Goal: Task Accomplishment & Management: Use online tool/utility

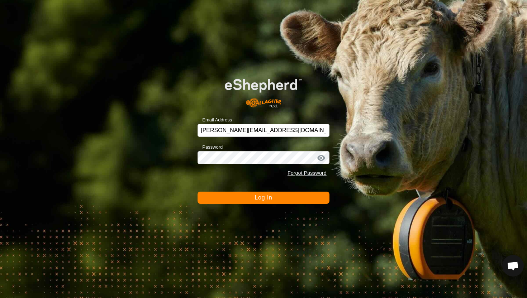
click at [299, 207] on div "Email Address [PERSON_NAME][EMAIL_ADDRESS][DOMAIN_NAME] Password Forgot Passwor…" at bounding box center [263, 149] width 527 height 298
click at [295, 203] on button "Log In" at bounding box center [264, 198] width 132 height 12
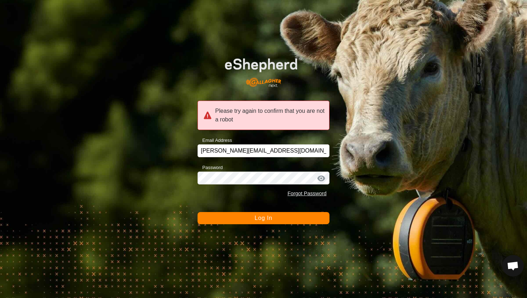
click at [287, 217] on button "Log In" at bounding box center [264, 218] width 132 height 12
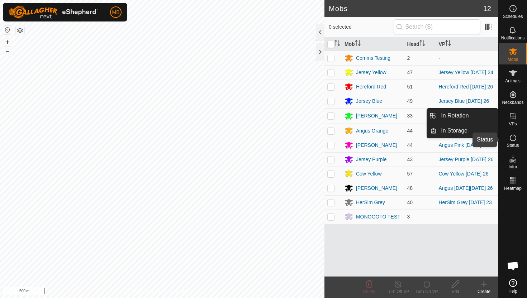
click at [514, 138] on icon at bounding box center [513, 137] width 9 height 9
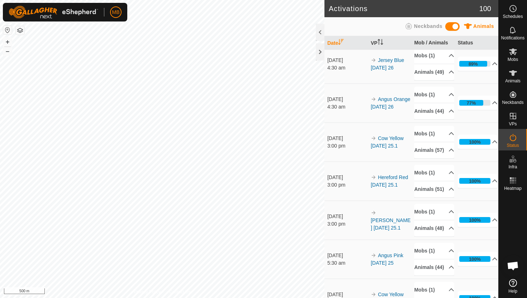
scroll to position [244, 0]
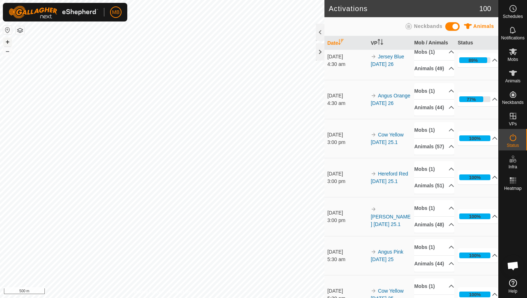
click at [7, 39] on button "+" at bounding box center [7, 42] width 9 height 9
click at [166, 39] on div "trough Craigs Type: trough Capacity: 100L Water Level: 100% Drinkable: Yes + – …" at bounding box center [162, 149] width 325 height 298
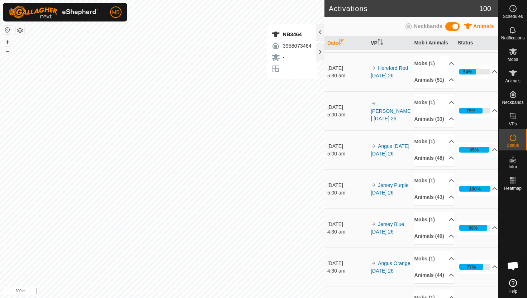
scroll to position [0, 0]
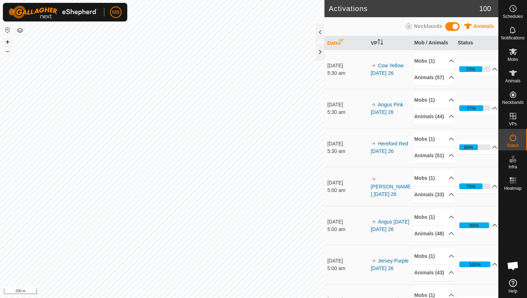
click at [7, 42] on button "+" at bounding box center [7, 42] width 9 height 9
click at [8, 41] on button "+" at bounding box center [7, 42] width 9 height 9
click at [513, 75] on icon at bounding box center [513, 73] width 8 height 6
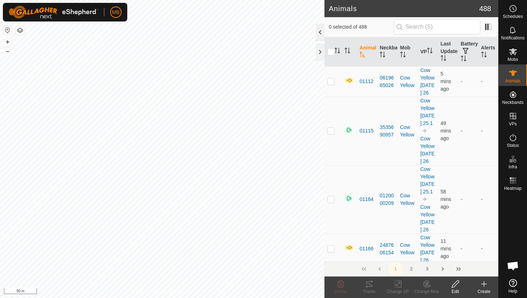
click at [320, 35] on div at bounding box center [320, 32] width 9 height 17
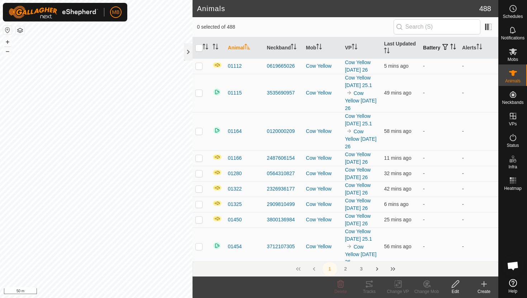
click at [451, 49] on icon "Activate to sort" at bounding box center [454, 47] width 6 height 6
click at [451, 49] on icon "Activate to sort" at bounding box center [453, 47] width 5 height 6
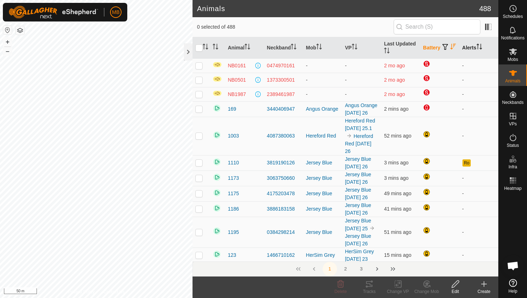
click at [481, 47] on icon "Activate to sort" at bounding box center [480, 47] width 6 height 6
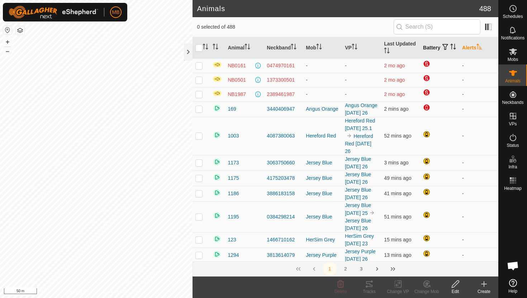
click at [481, 47] on icon "Activate to sort" at bounding box center [479, 47] width 5 height 6
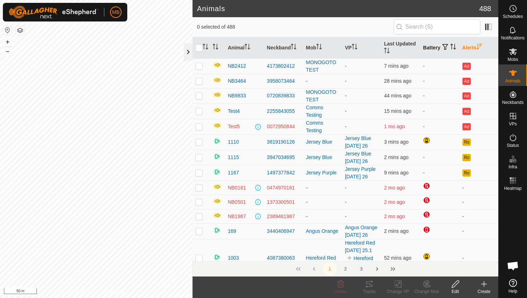
click at [189, 49] on div at bounding box center [188, 51] width 9 height 17
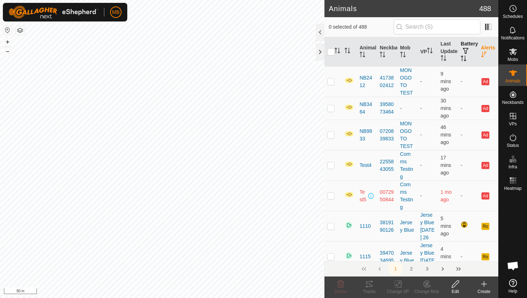
click at [121, 9] on div "MB Schedules Notifications Mobs Animals Neckbands VPs Status Infra Heatmap Help…" at bounding box center [263, 149] width 527 height 298
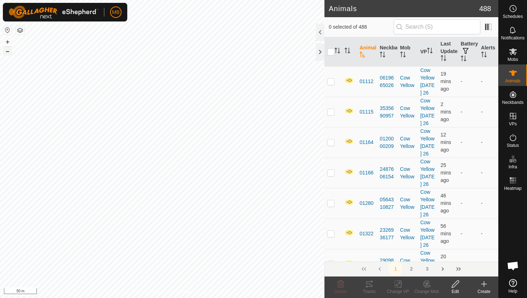
click at [7, 52] on button "–" at bounding box center [7, 51] width 9 height 9
click at [320, 33] on div at bounding box center [320, 32] width 9 height 17
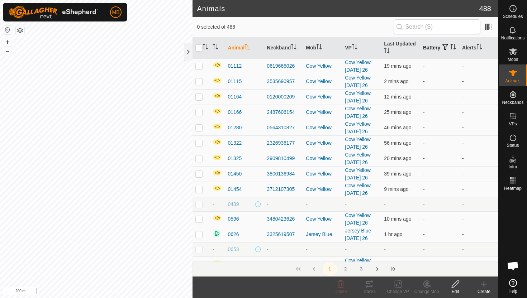
click at [451, 49] on icon "Activate to sort" at bounding box center [454, 47] width 6 height 6
